Goal: Task Accomplishment & Management: Use online tool/utility

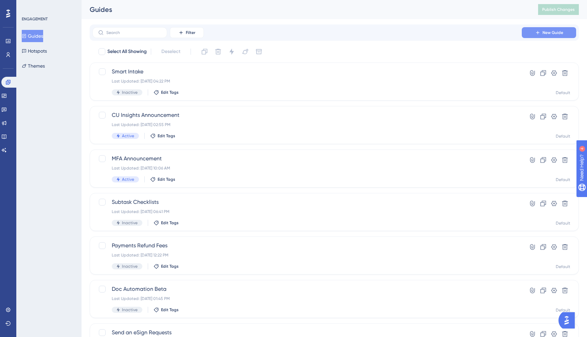
click at [545, 31] on span "New Guide" at bounding box center [552, 32] width 21 height 5
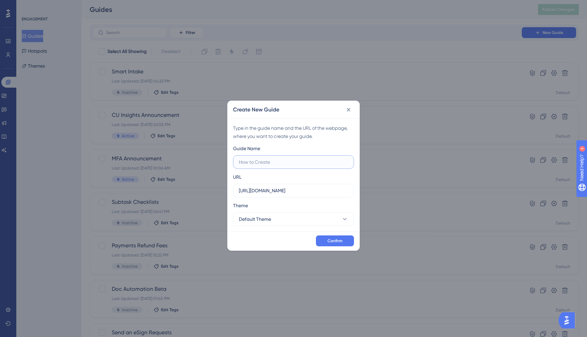
click at [264, 162] on input "text" at bounding box center [293, 161] width 109 height 7
paste input "[URL][DOMAIN_NAME]"
type input "[URL][DOMAIN_NAME]"
click at [343, 241] on button "Confirm" at bounding box center [335, 240] width 38 height 11
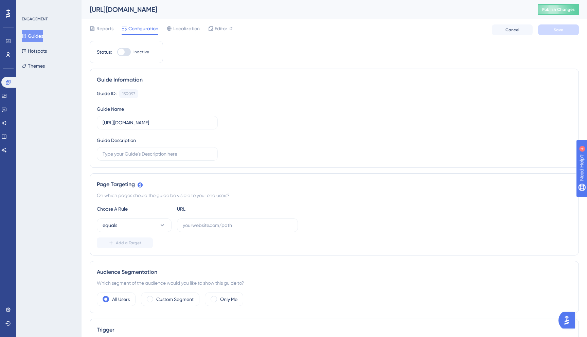
click at [210, 10] on div "[URL][DOMAIN_NAME]" at bounding box center [305, 10] width 431 height 10
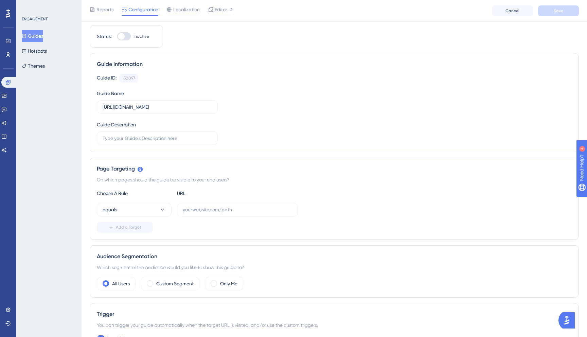
scroll to position [18, 0]
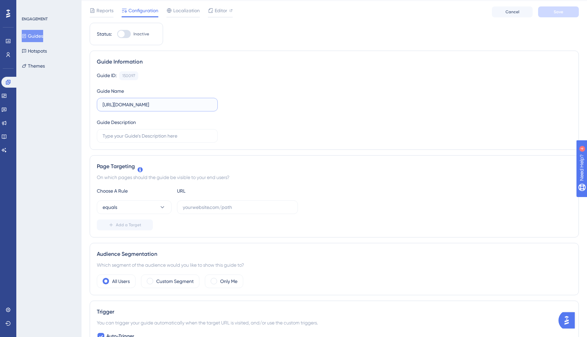
click at [195, 106] on input "[URL][DOMAIN_NAME]" at bounding box center [157, 104] width 109 height 7
click at [215, 208] on input "text" at bounding box center [237, 206] width 109 height 7
paste input "[URL][DOMAIN_NAME]"
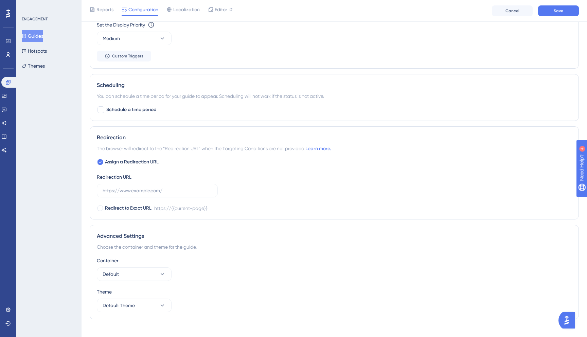
scroll to position [386, 0]
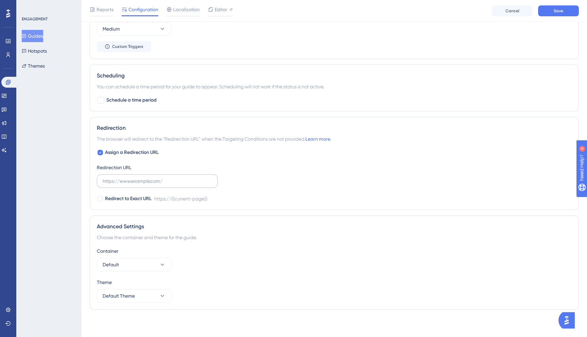
type input "[URL][DOMAIN_NAME]"
click at [189, 179] on input "text" at bounding box center [157, 180] width 109 height 7
paste input "[URL][DOMAIN_NAME]"
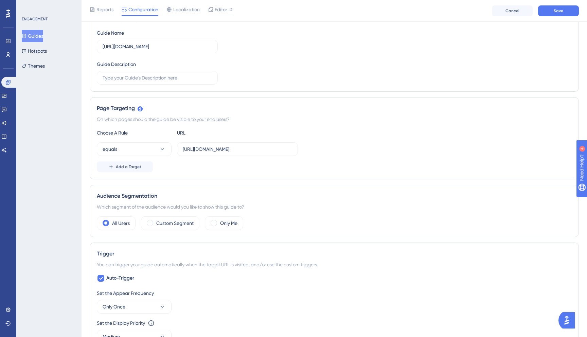
scroll to position [0, 0]
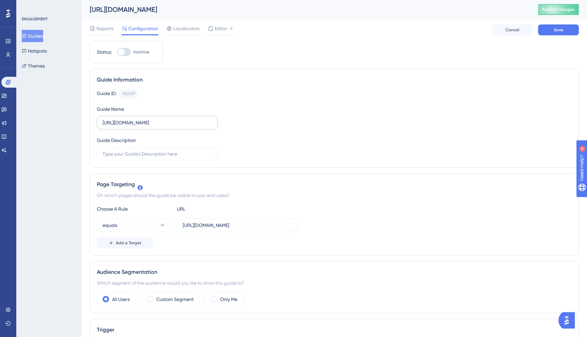
type input "[URL][DOMAIN_NAME]"
click at [175, 124] on input "[URL][DOMAIN_NAME]" at bounding box center [157, 122] width 109 height 7
type input "Insights Data Hub"
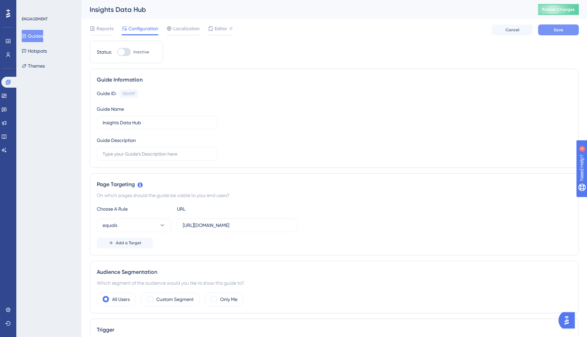
click at [560, 34] on button "Save" at bounding box center [558, 29] width 41 height 11
click at [221, 32] on span "Editor" at bounding box center [221, 28] width 13 height 8
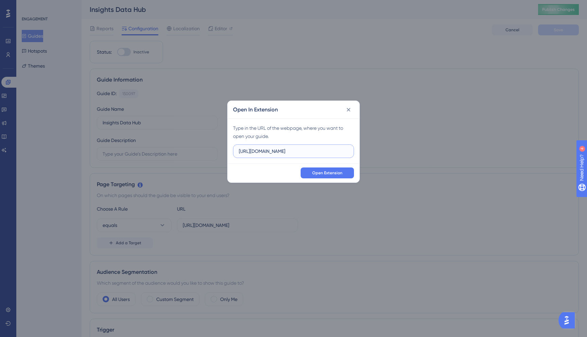
click at [310, 151] on input "[URL][DOMAIN_NAME]" at bounding box center [293, 150] width 109 height 7
paste input "/#/insights"
type input "[URL][DOMAIN_NAME]"
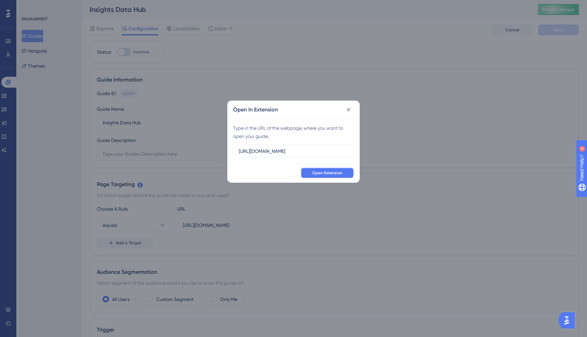
click at [326, 175] on span "Open Extension" at bounding box center [327, 172] width 30 height 5
